Goal: Transaction & Acquisition: Book appointment/travel/reservation

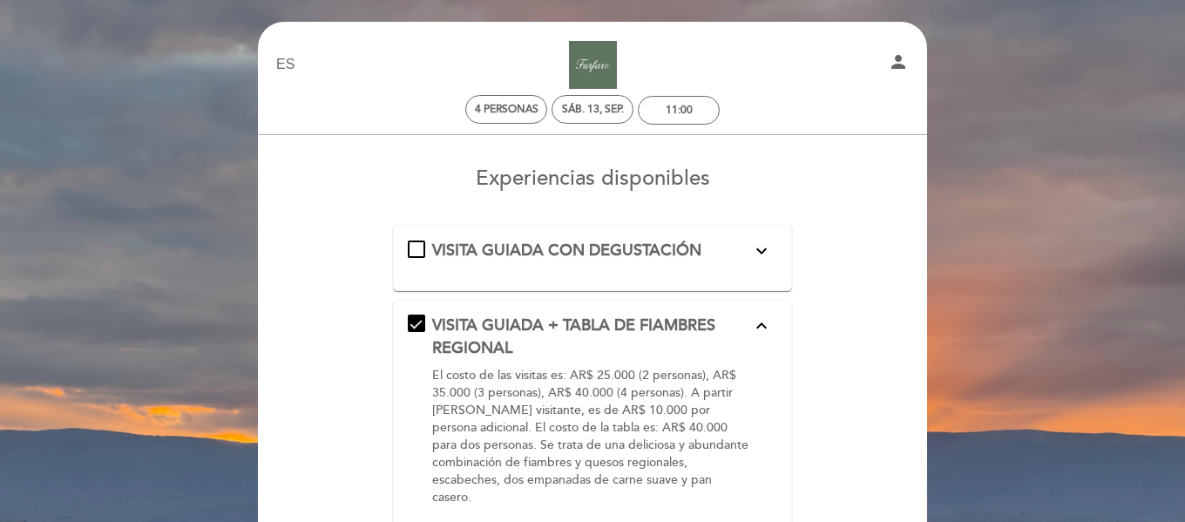
select select "es"
click at [578, 106] on div "sáb. 13, sep." at bounding box center [593, 109] width 62 height 13
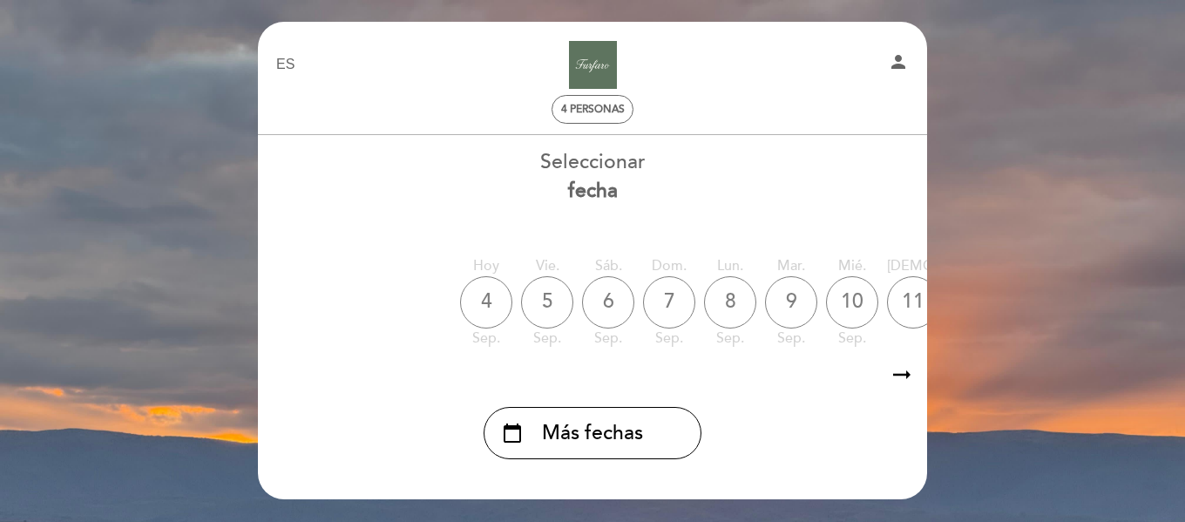
click at [902, 376] on icon "arrow_right_alt" at bounding box center [902, 374] width 26 height 37
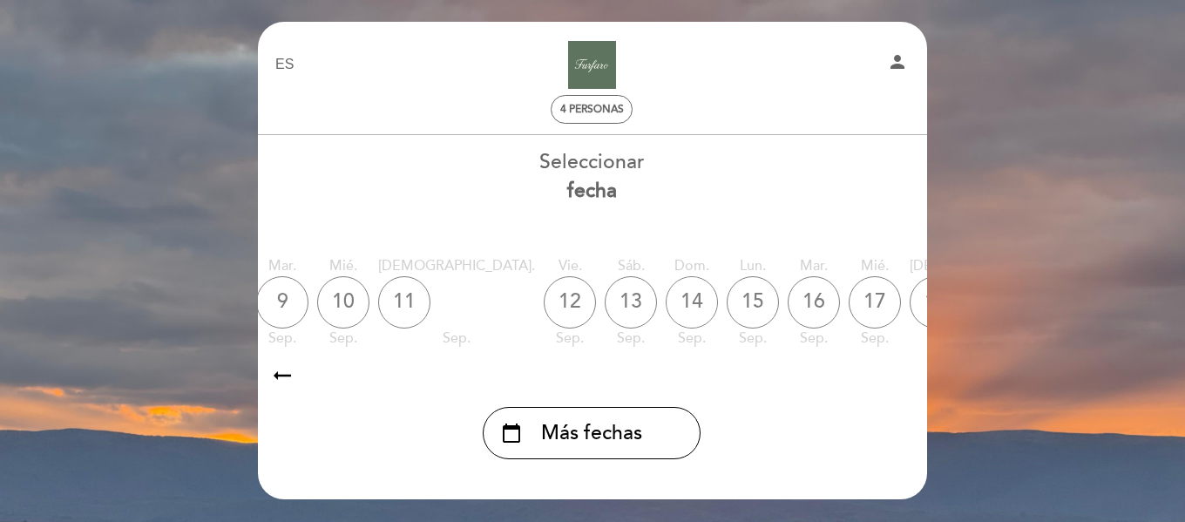
click at [666, 307] on div "14" at bounding box center [692, 302] width 52 height 52
click at [666, 301] on div "14" at bounding box center [692, 302] width 52 height 52
click at [666, 298] on div "14" at bounding box center [692, 302] width 52 height 52
click at [605, 303] on div "13" at bounding box center [631, 302] width 52 height 52
click at [276, 372] on icon "arrow_right_alt" at bounding box center [282, 374] width 26 height 37
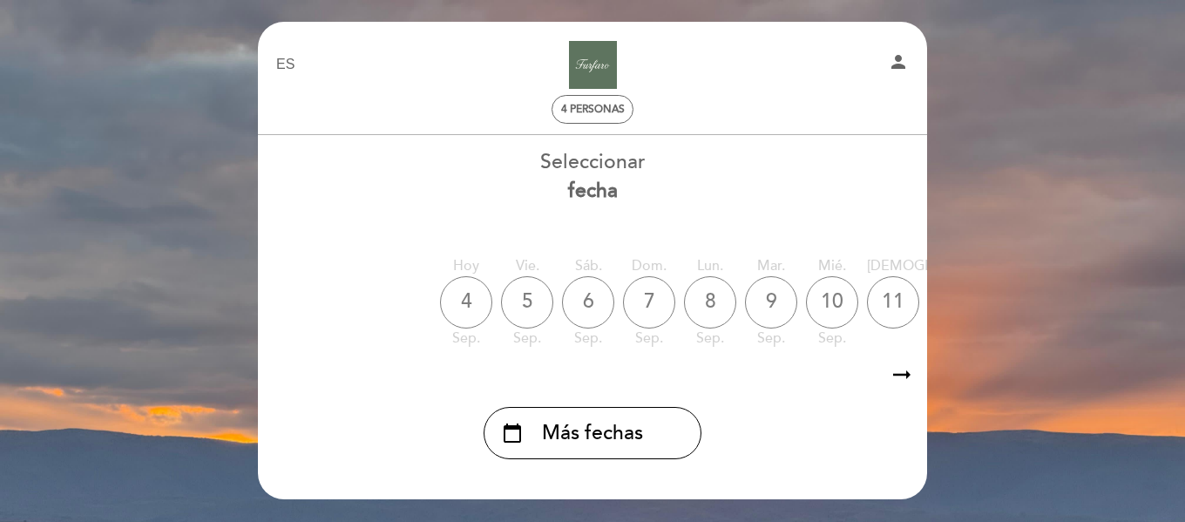
scroll to position [0, 4]
click at [896, 375] on icon "arrow_right_alt" at bounding box center [902, 374] width 26 height 37
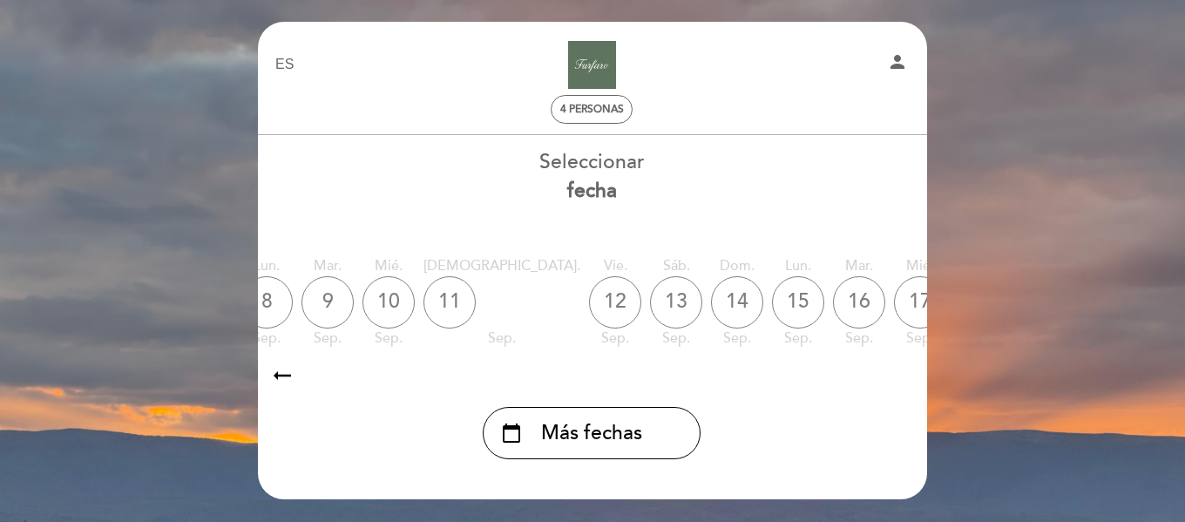
scroll to position [0, 508]
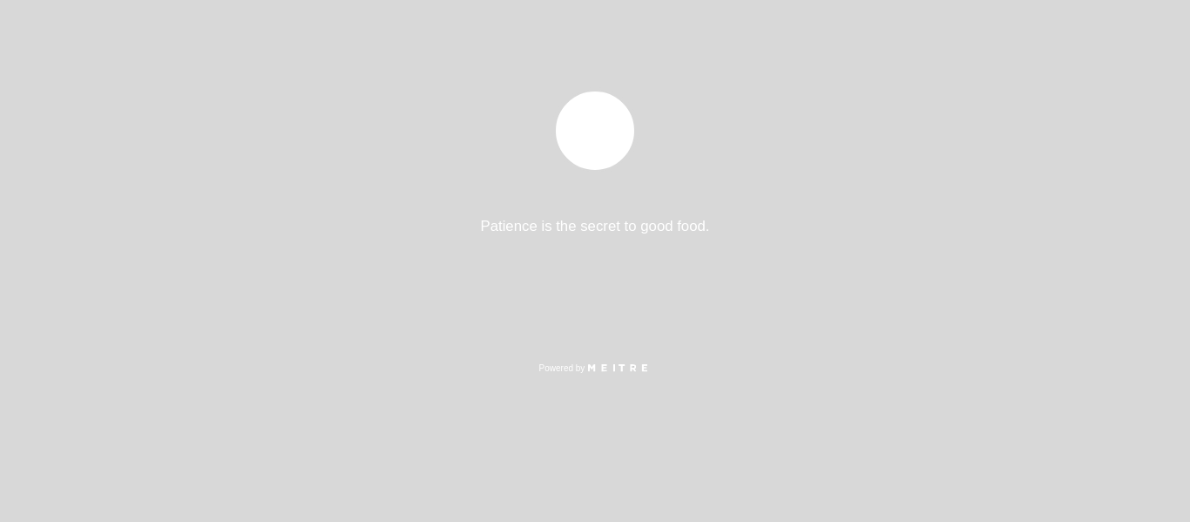
select select "es"
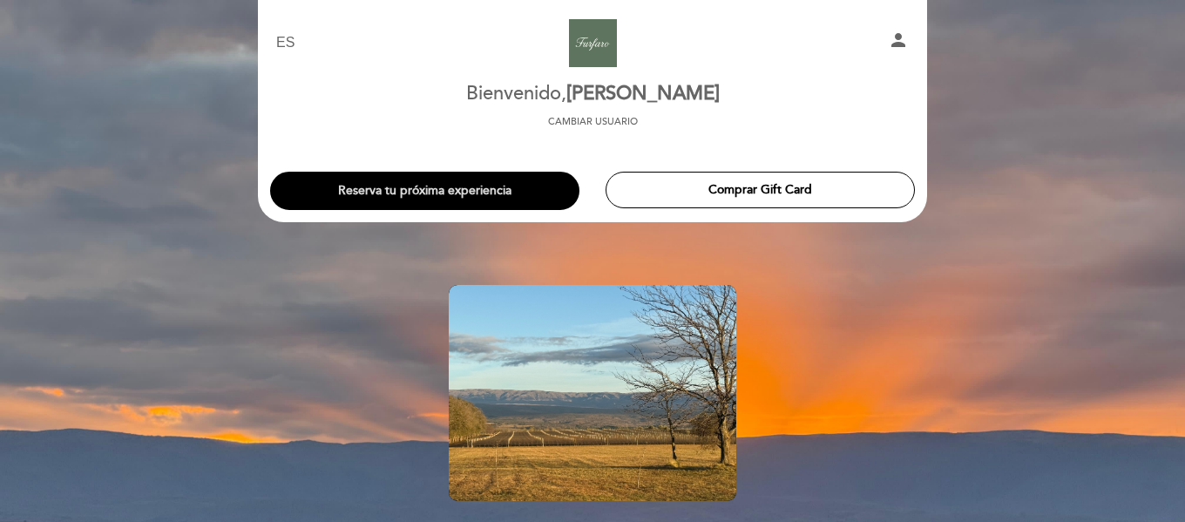
click at [416, 184] on button "Reserva tu próxima experiencia" at bounding box center [424, 191] width 309 height 38
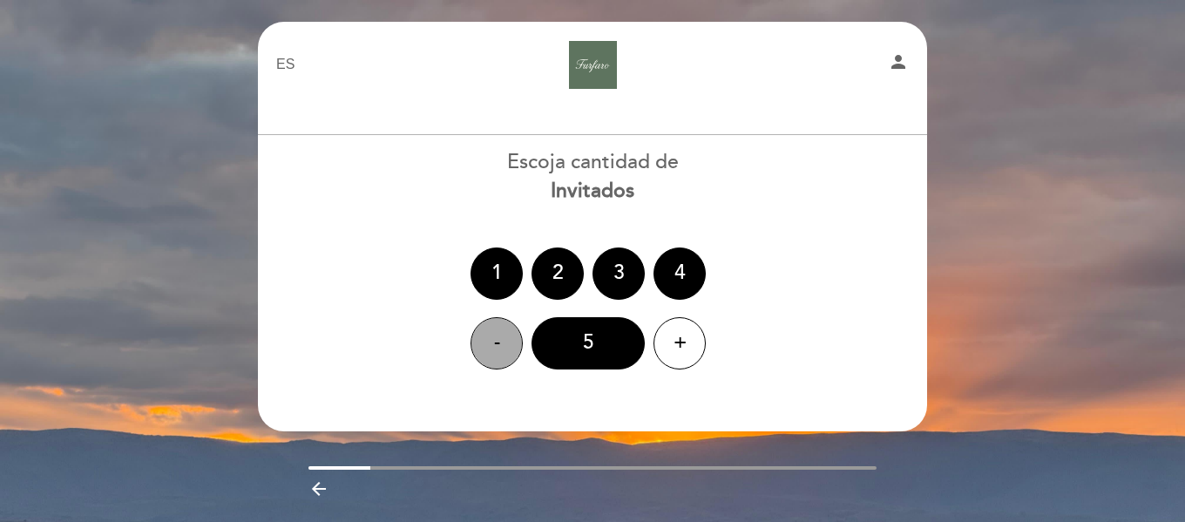
click at [510, 342] on div "-" at bounding box center [497, 343] width 52 height 52
click at [669, 269] on div "4" at bounding box center [680, 273] width 52 height 52
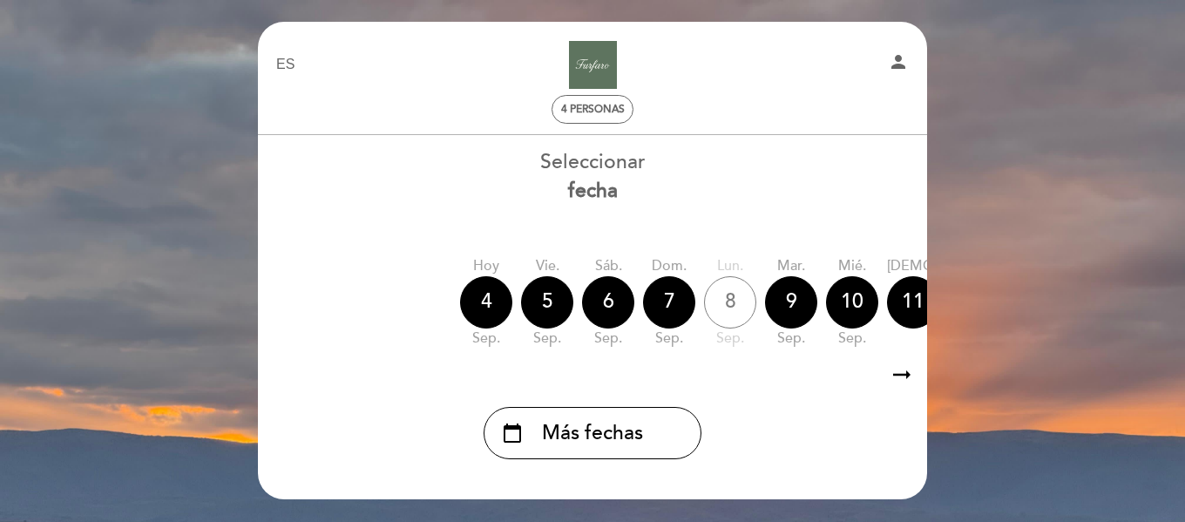
click at [896, 376] on icon "arrow_right_alt" at bounding box center [902, 374] width 26 height 37
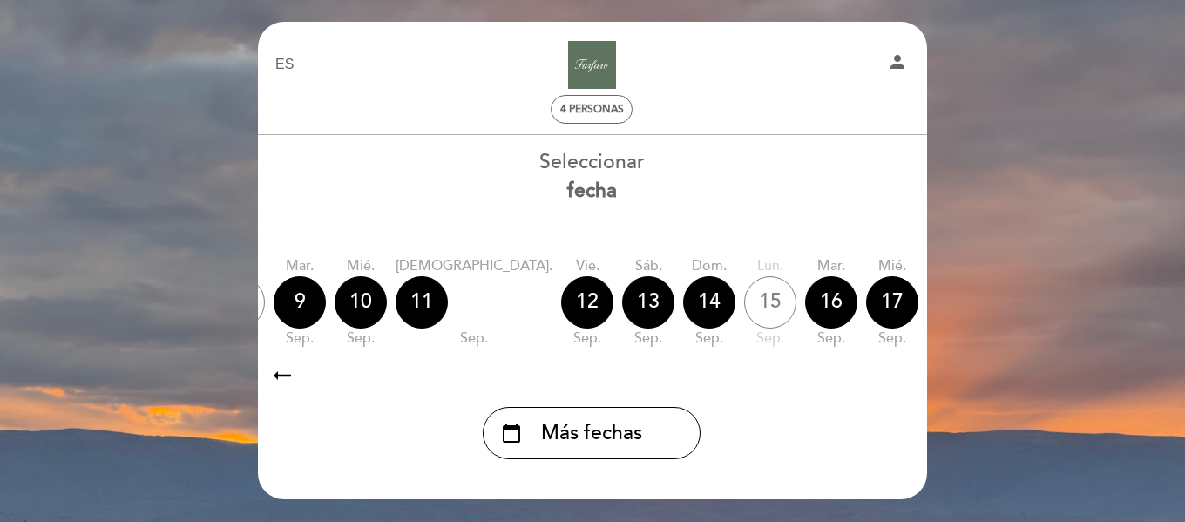
scroll to position [0, 508]
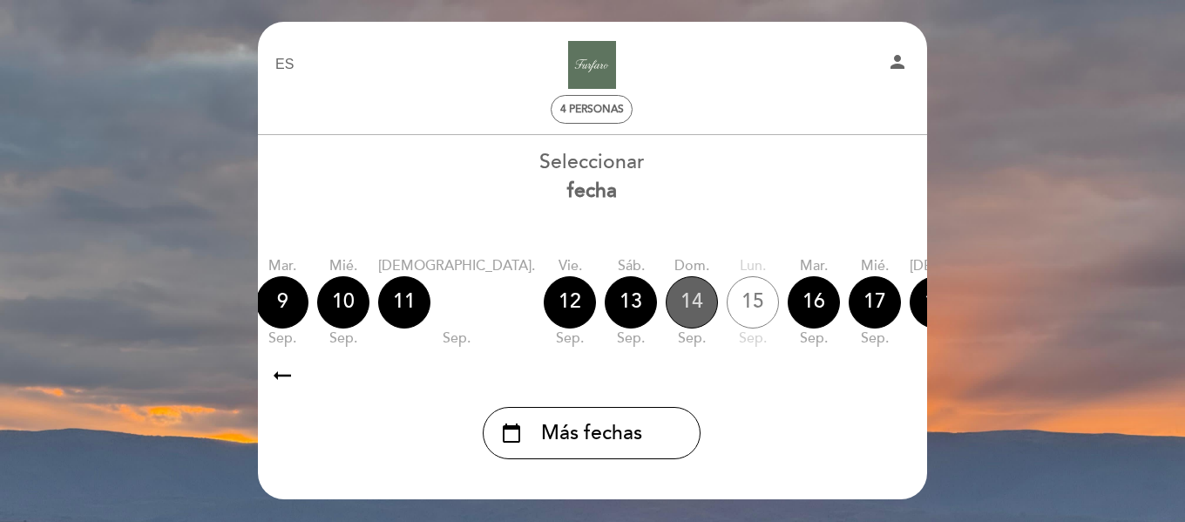
click at [666, 301] on div "14" at bounding box center [692, 302] width 52 height 52
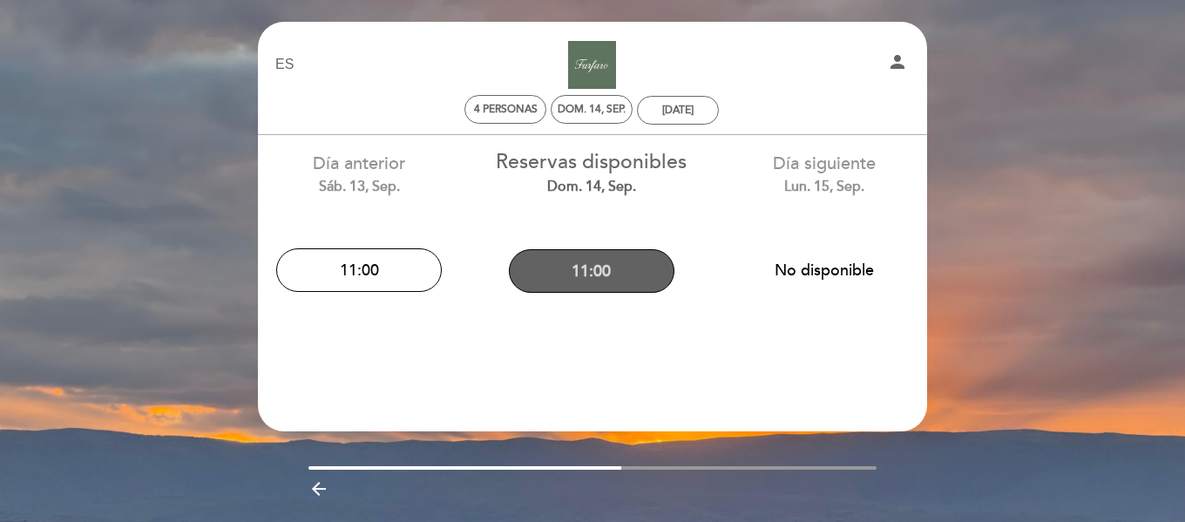
click at [596, 265] on button "11:00" at bounding box center [592, 271] width 166 height 44
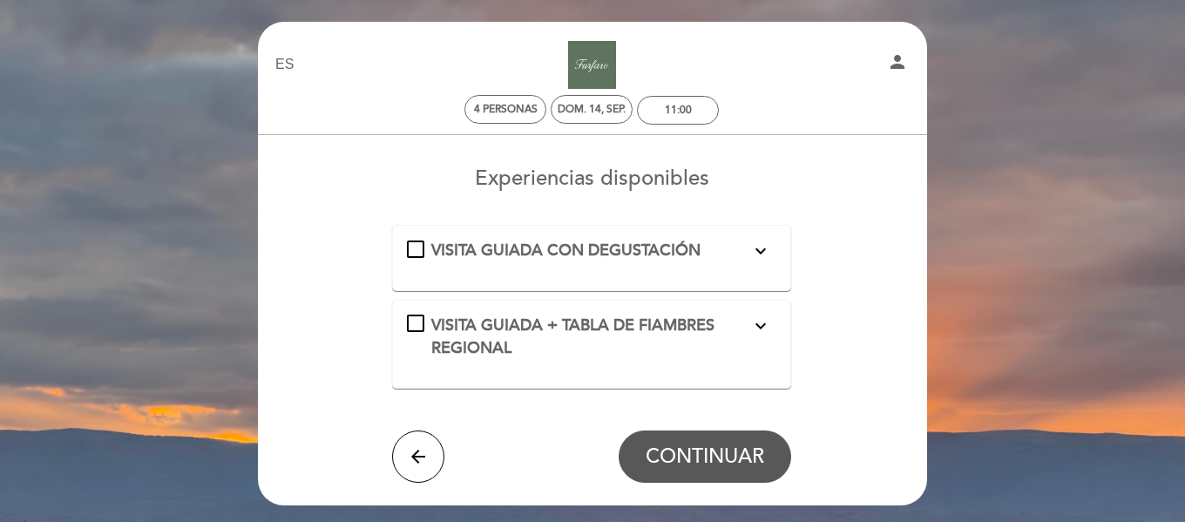
click at [764, 323] on icon "expand_more" at bounding box center [760, 325] width 21 height 21
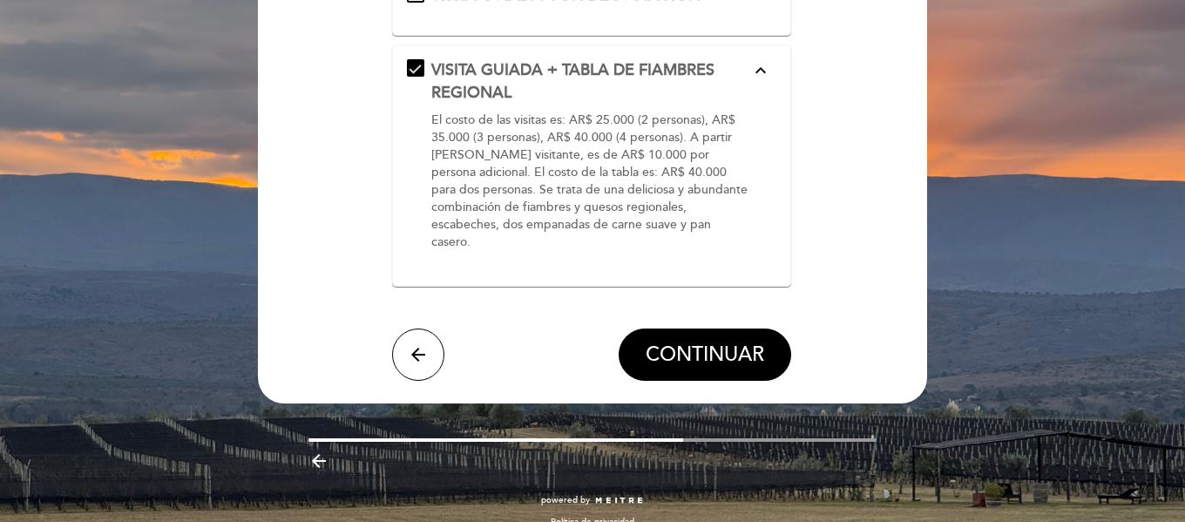
scroll to position [256, 0]
